Goal: Transaction & Acquisition: Book appointment/travel/reservation

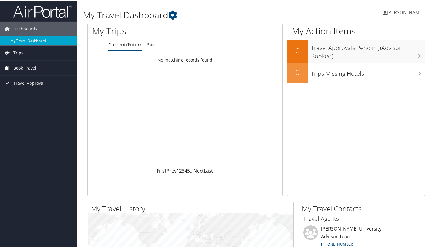
click at [44, 71] on link "Book Travel" at bounding box center [38, 67] width 77 height 15
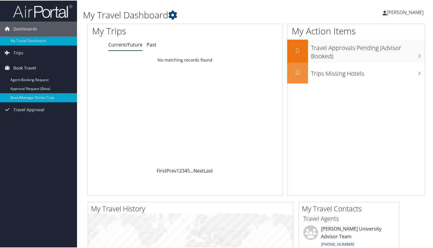
click at [32, 97] on link "Book/Manage Online Trips" at bounding box center [38, 97] width 77 height 9
